Goal: Task Accomplishment & Management: Complete application form

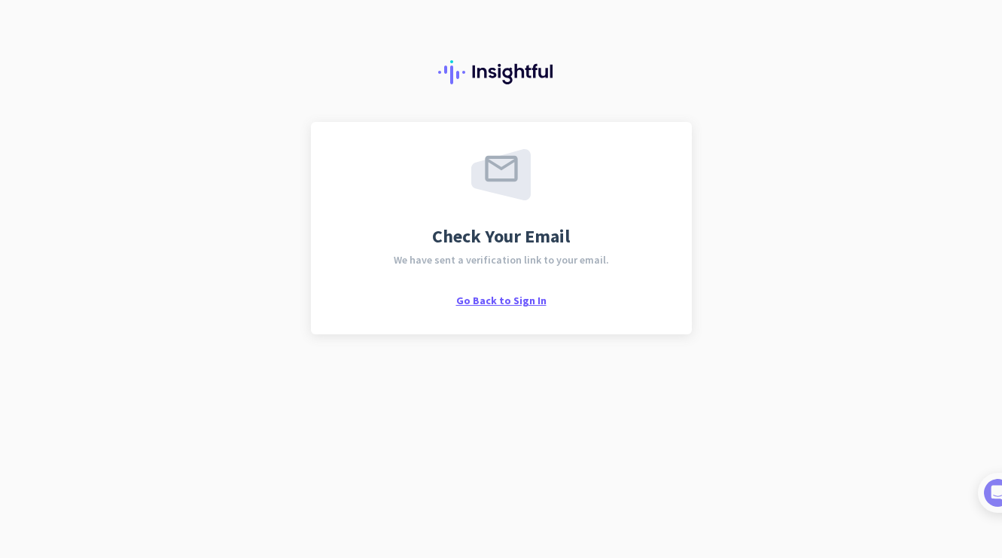
click at [504, 304] on span "Go Back to Sign In" at bounding box center [501, 301] width 90 height 14
click at [443, 260] on span "We have sent a verification link to your email." at bounding box center [501, 259] width 215 height 11
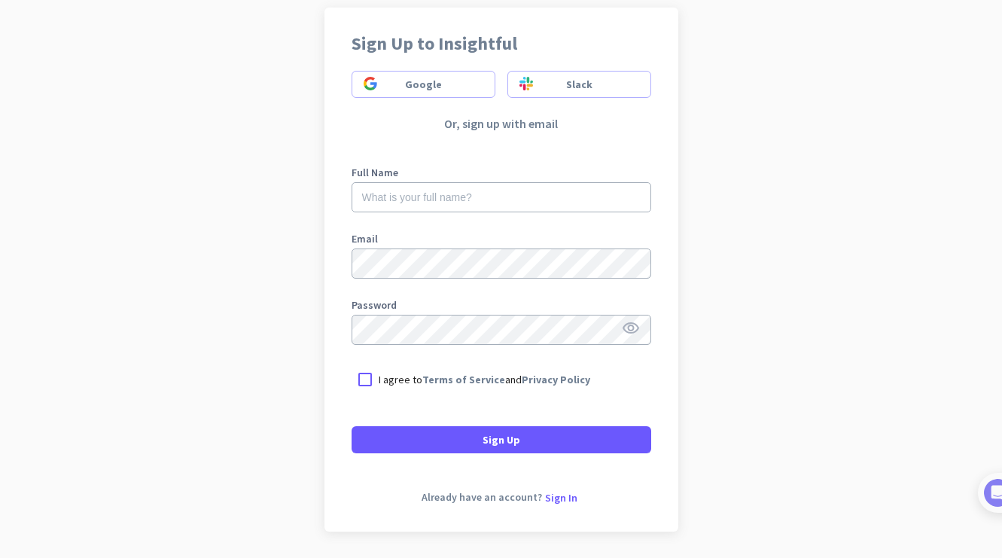
scroll to position [123, 0]
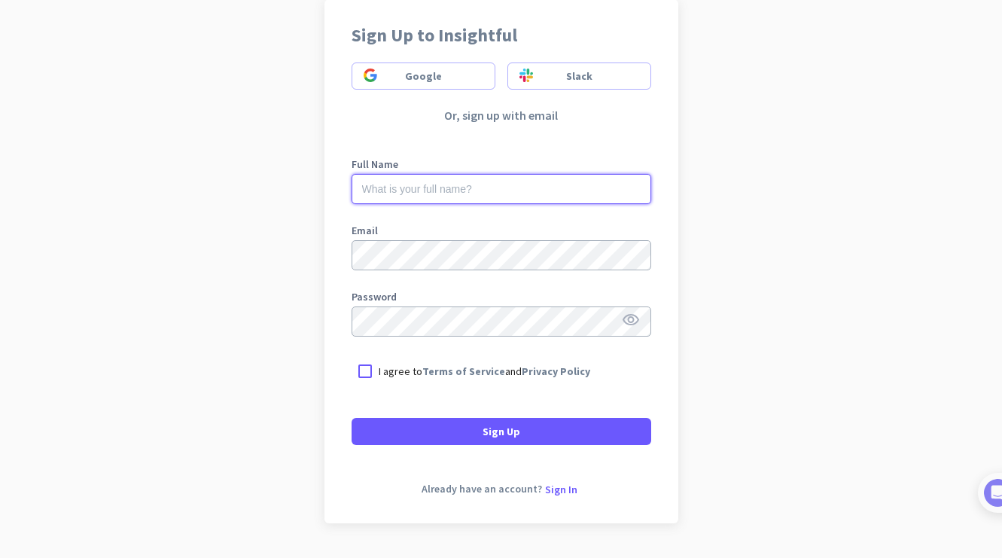
click at [385, 178] on input "text" at bounding box center [502, 189] width 300 height 30
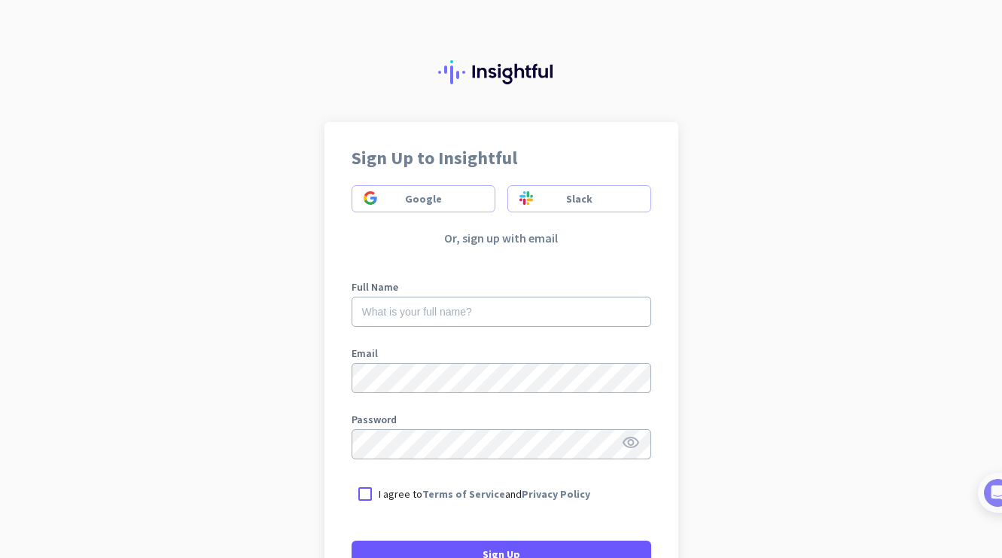
scroll to position [165, 0]
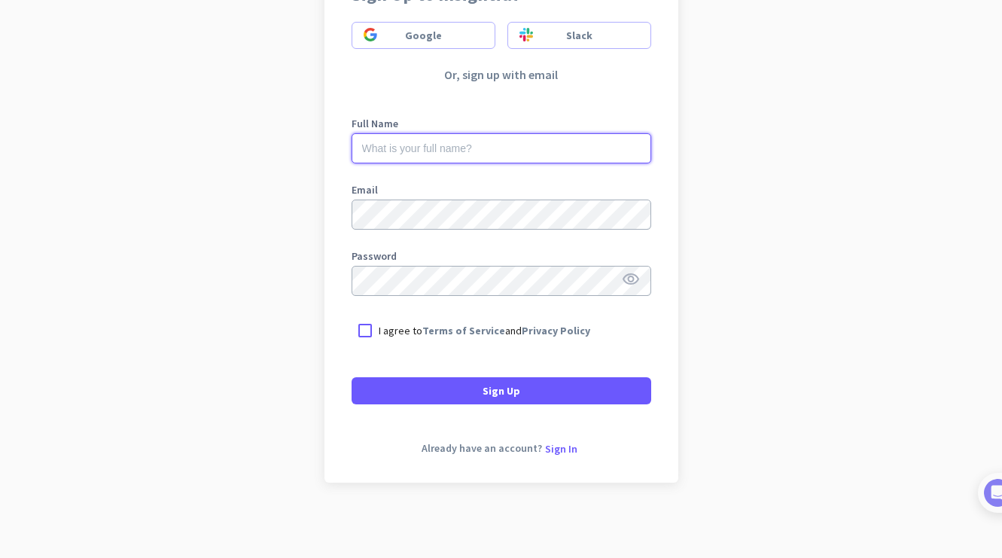
click at [376, 146] on input "text" at bounding box center [502, 148] width 300 height 30
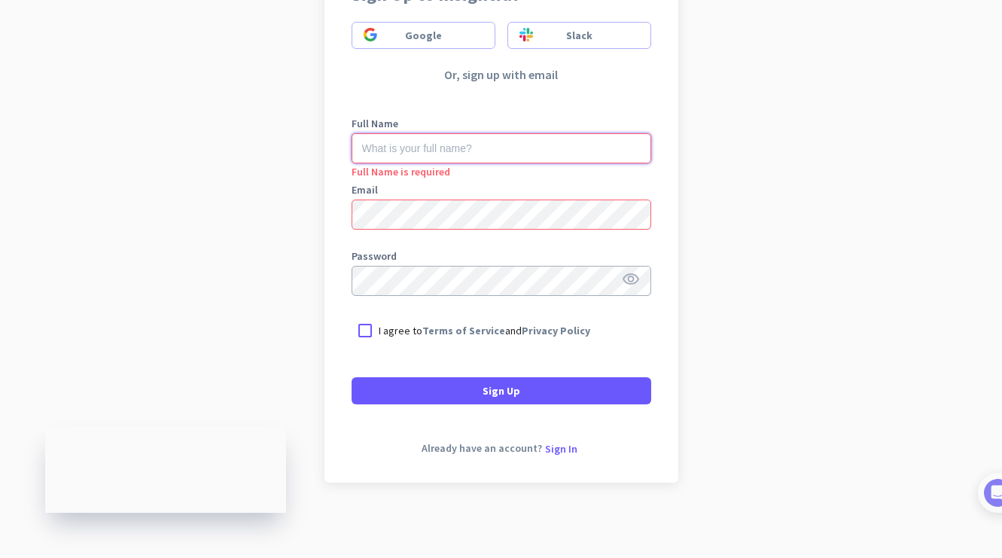
scroll to position [0, 0]
